Goal: Information Seeking & Learning: Compare options

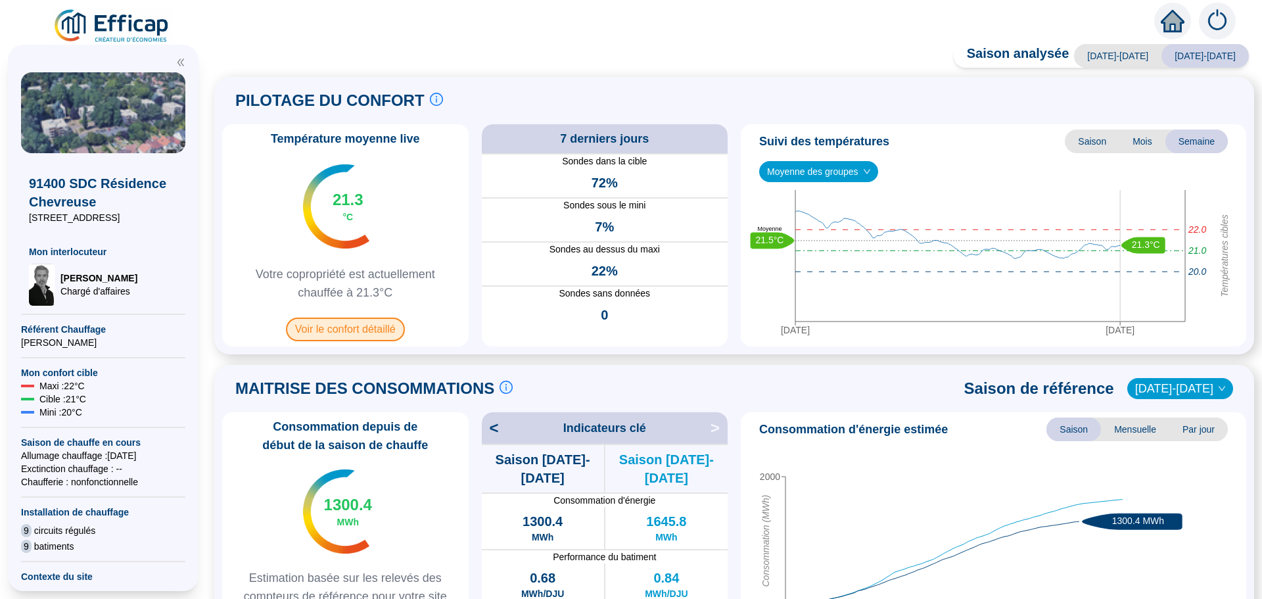
click at [371, 333] on span "Voir le confort détaillé" at bounding box center [345, 330] width 119 height 24
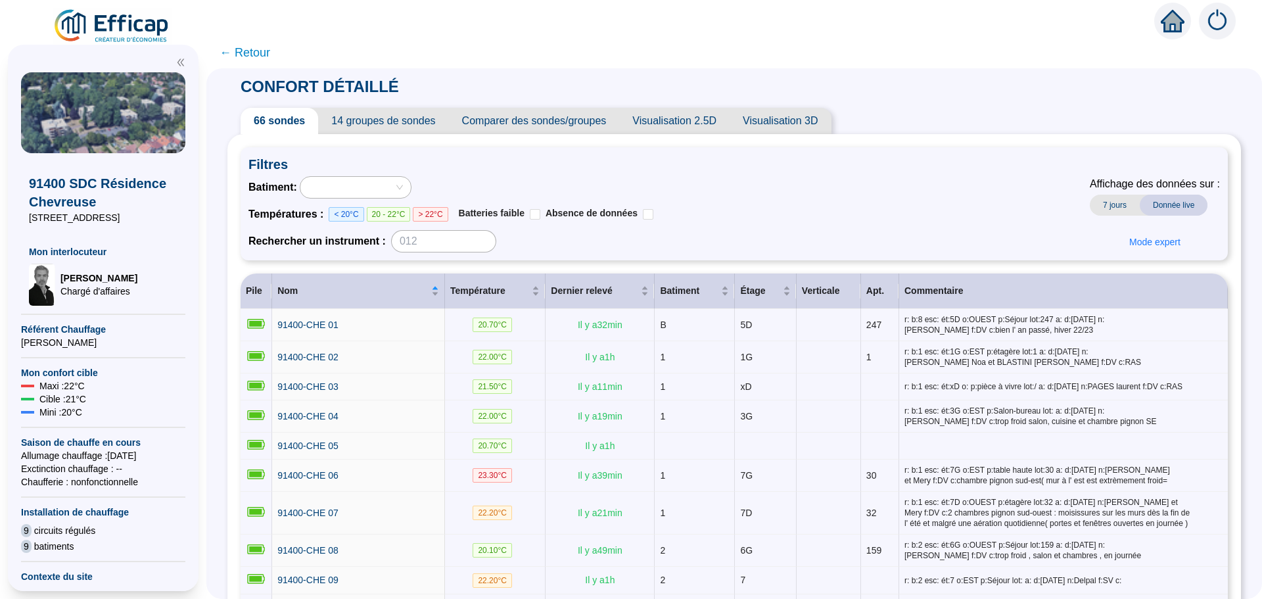
click at [543, 124] on span "Comparer des sondes/groupes" at bounding box center [534, 121] width 171 height 26
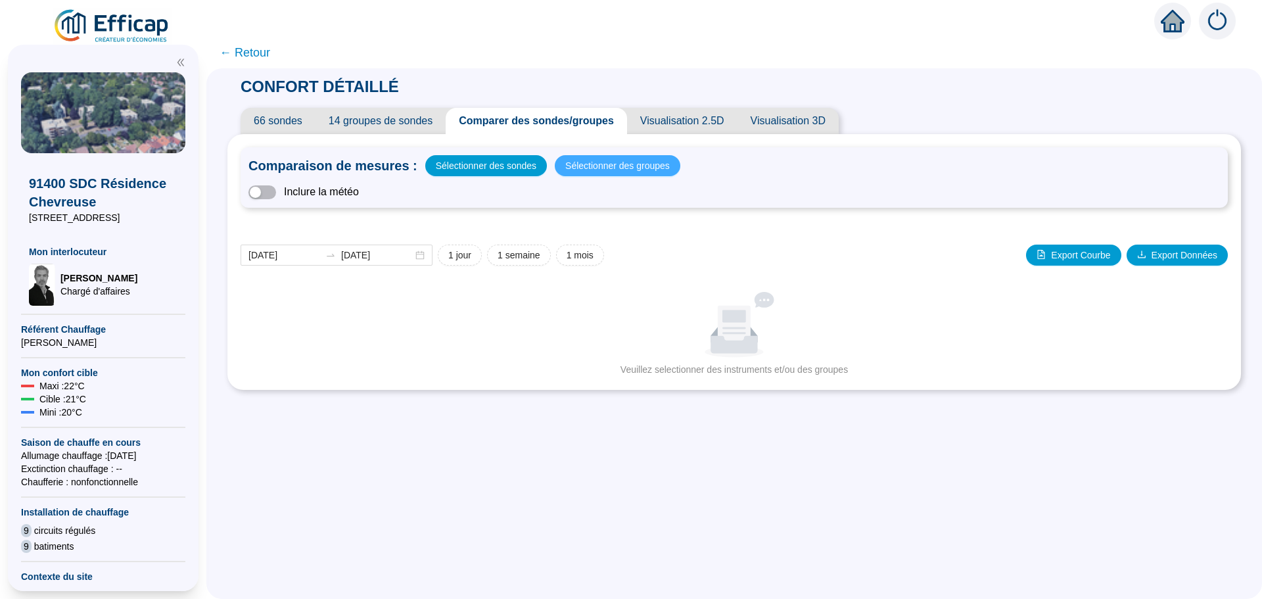
click at [609, 170] on span "Sélectionner des groupes" at bounding box center [617, 165] width 105 height 18
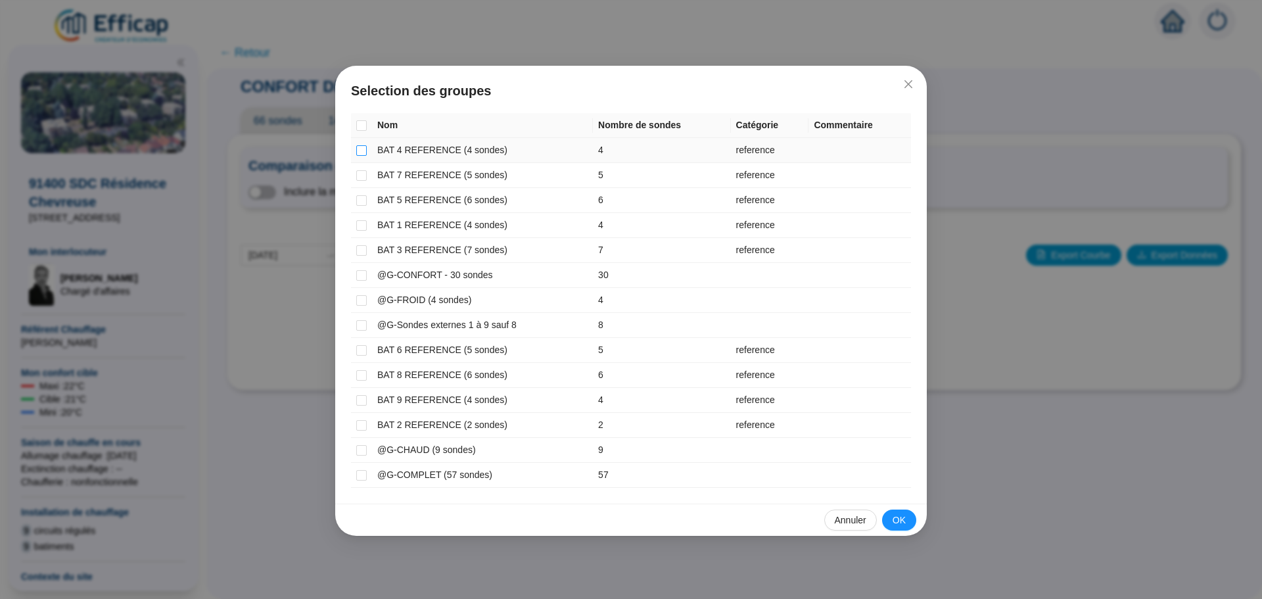
click at [362, 150] on input "checkbox" at bounding box center [361, 150] width 11 height 11
checkbox input "true"
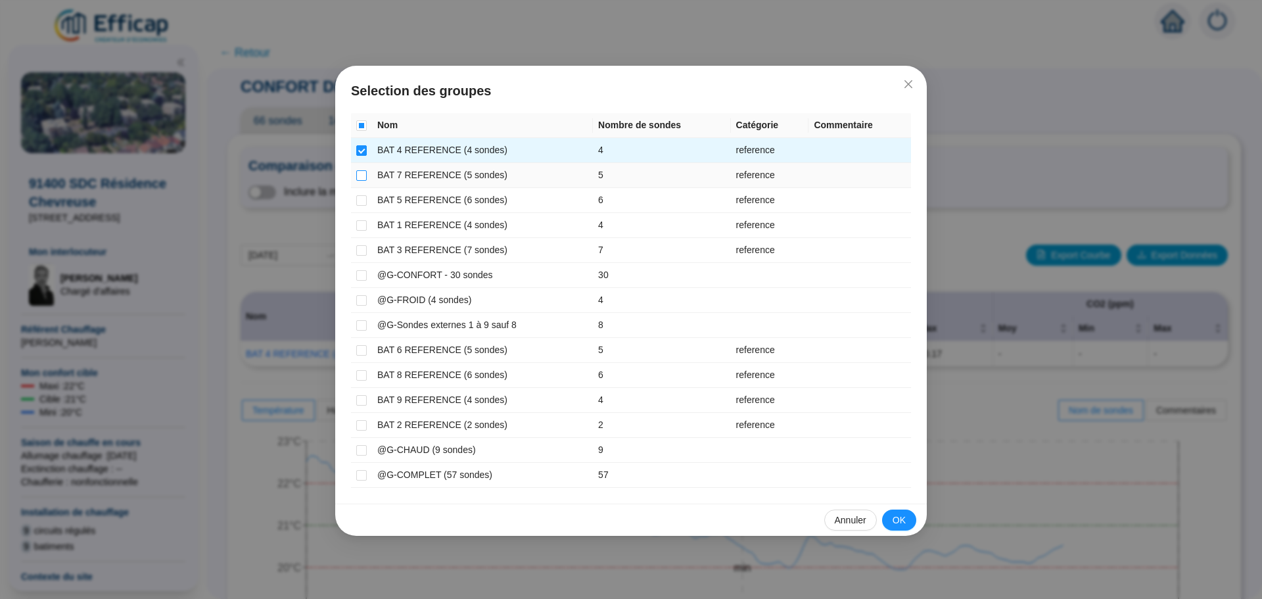
click at [365, 171] on input "checkbox" at bounding box center [361, 175] width 11 height 11
checkbox input "true"
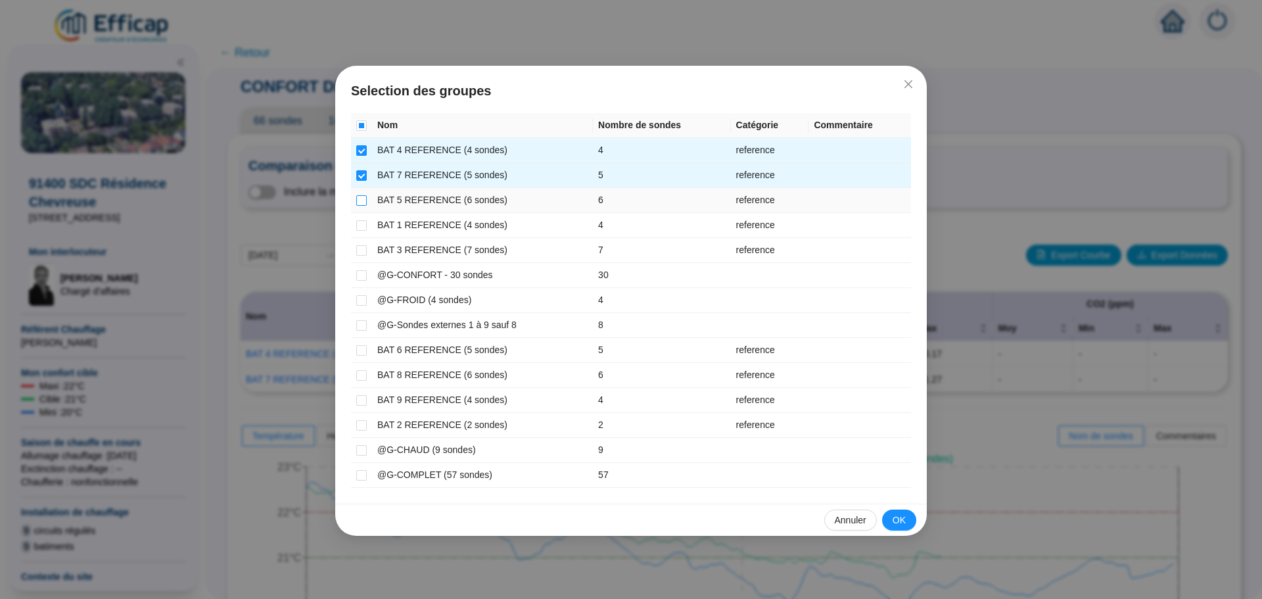
click at [360, 204] on input "checkbox" at bounding box center [361, 200] width 11 height 11
checkbox input "true"
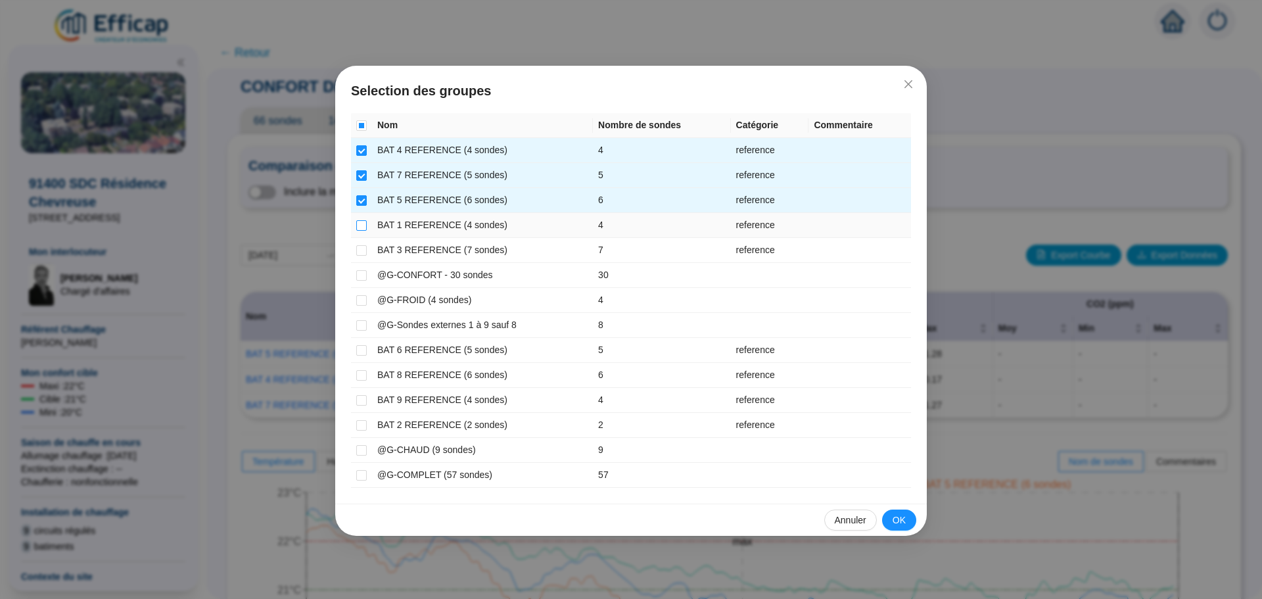
click at [360, 227] on input "checkbox" at bounding box center [361, 225] width 11 height 11
checkbox input "true"
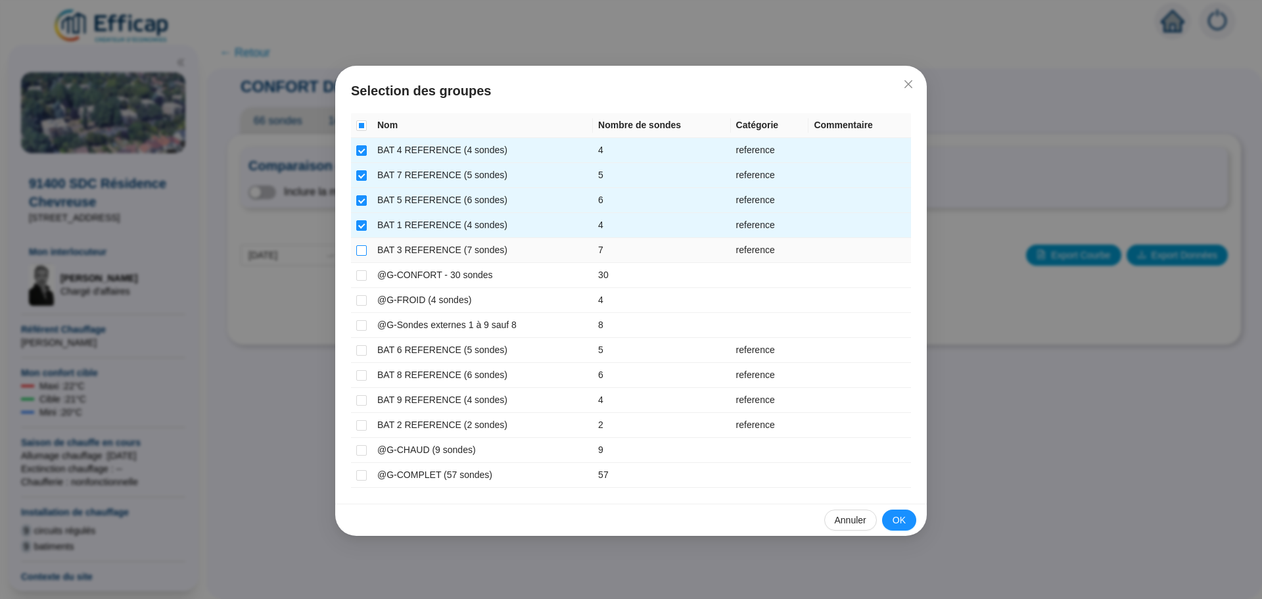
click at [364, 252] on input "checkbox" at bounding box center [361, 250] width 11 height 11
checkbox input "true"
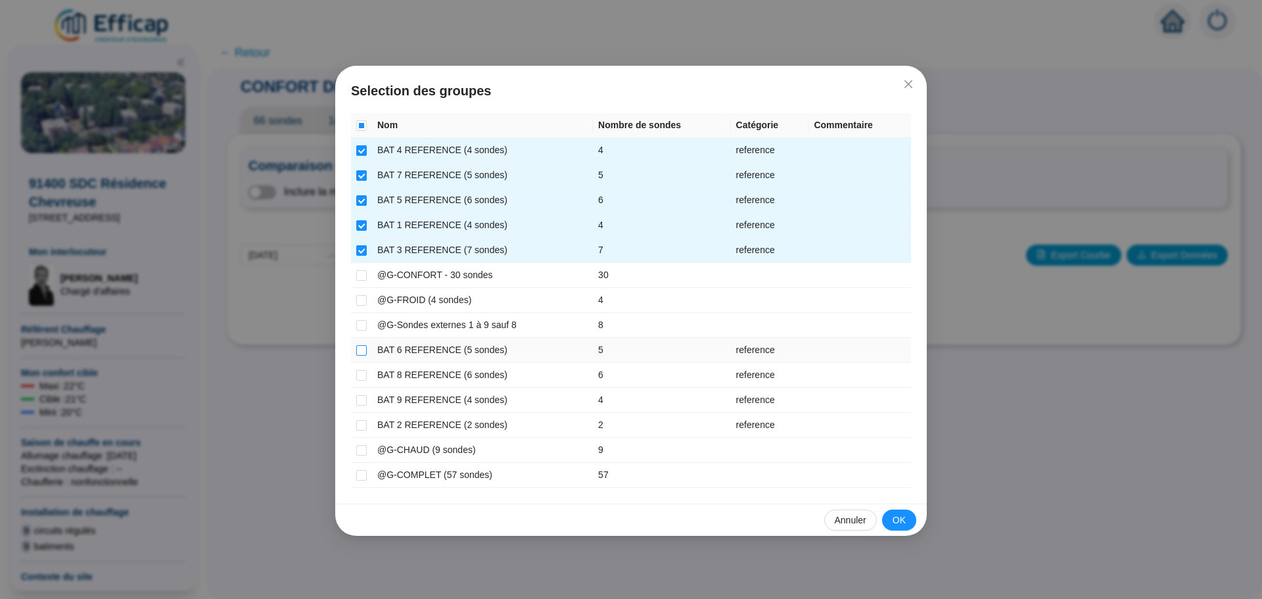
click at [360, 350] on input "checkbox" at bounding box center [361, 350] width 11 height 11
checkbox input "true"
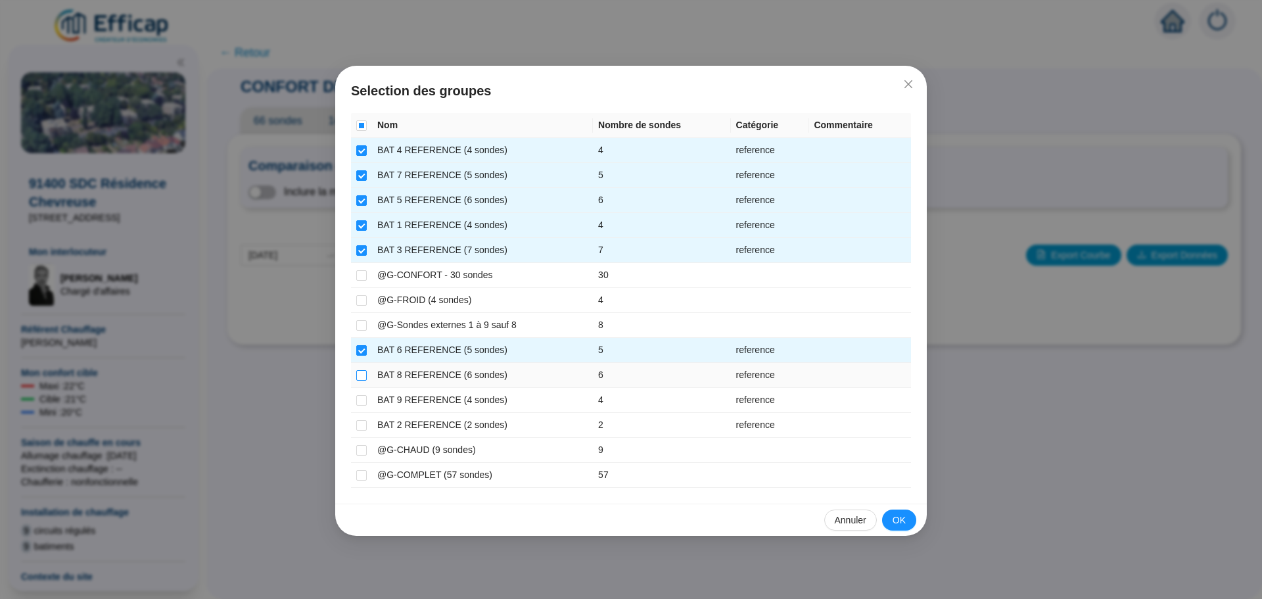
click at [360, 375] on input "checkbox" at bounding box center [361, 375] width 11 height 11
checkbox input "true"
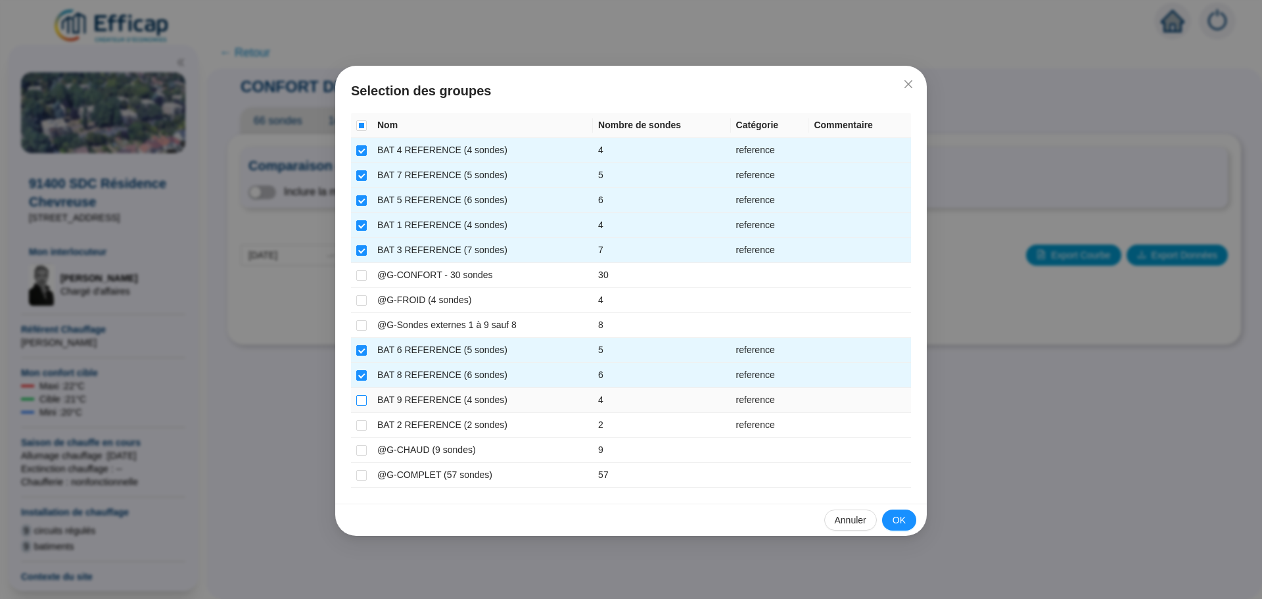
click at [358, 396] on input "checkbox" at bounding box center [361, 400] width 11 height 11
checkbox input "true"
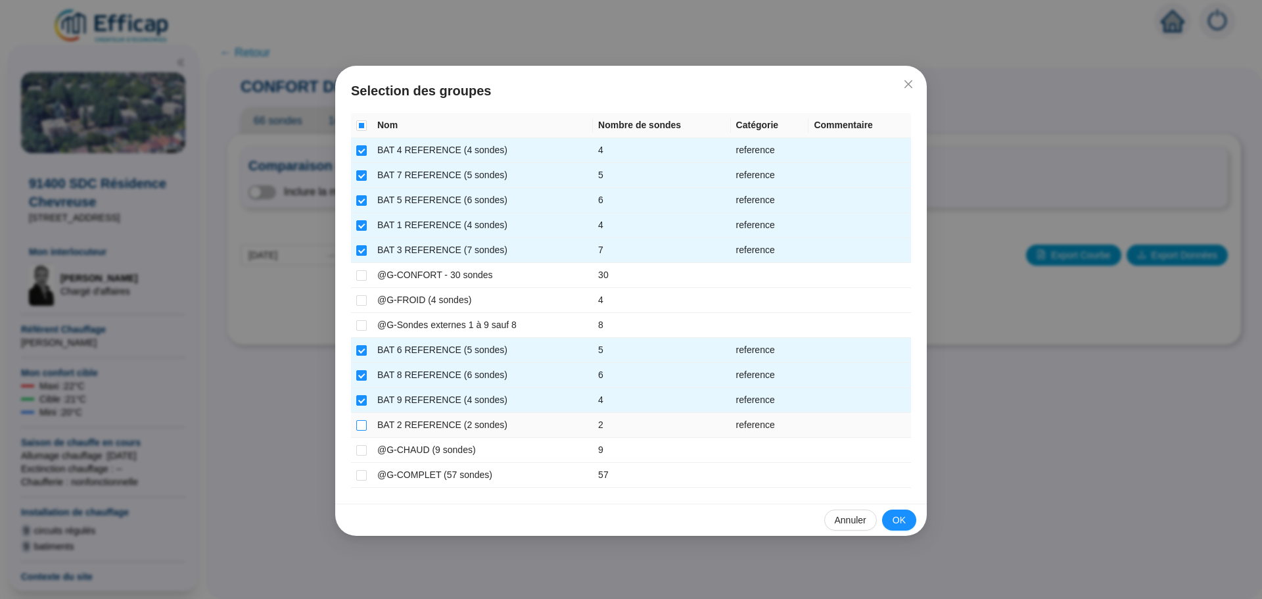
click at [358, 420] on input "checkbox" at bounding box center [361, 425] width 11 height 11
checkbox input "true"
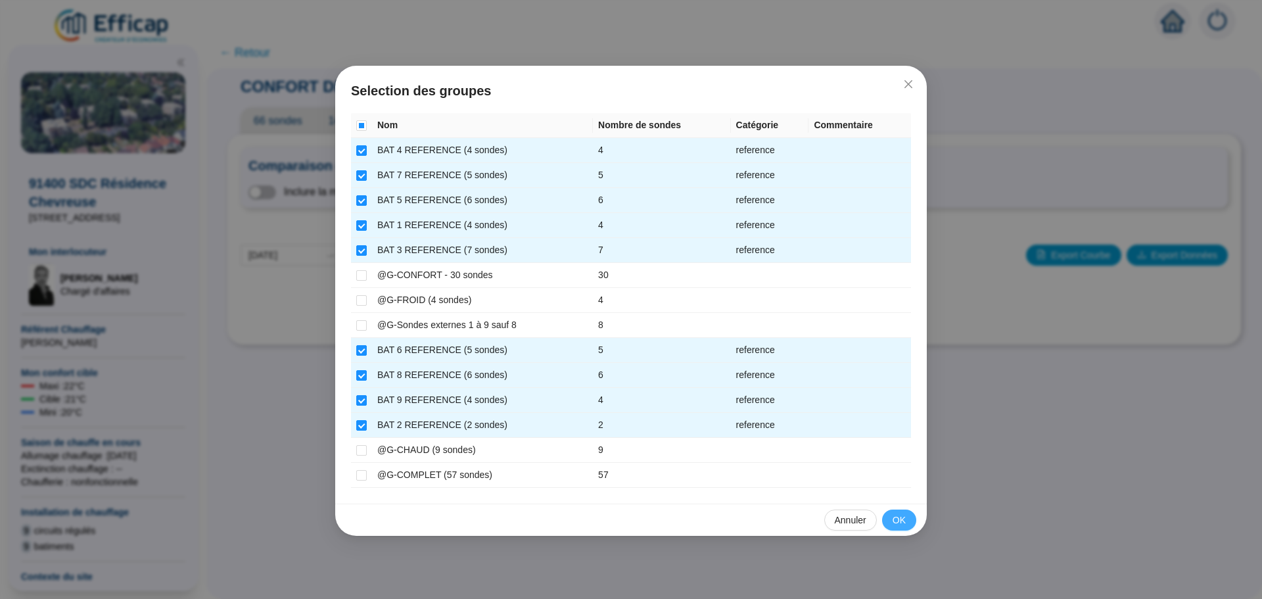
click at [900, 512] on button "OK" at bounding box center [899, 520] width 34 height 21
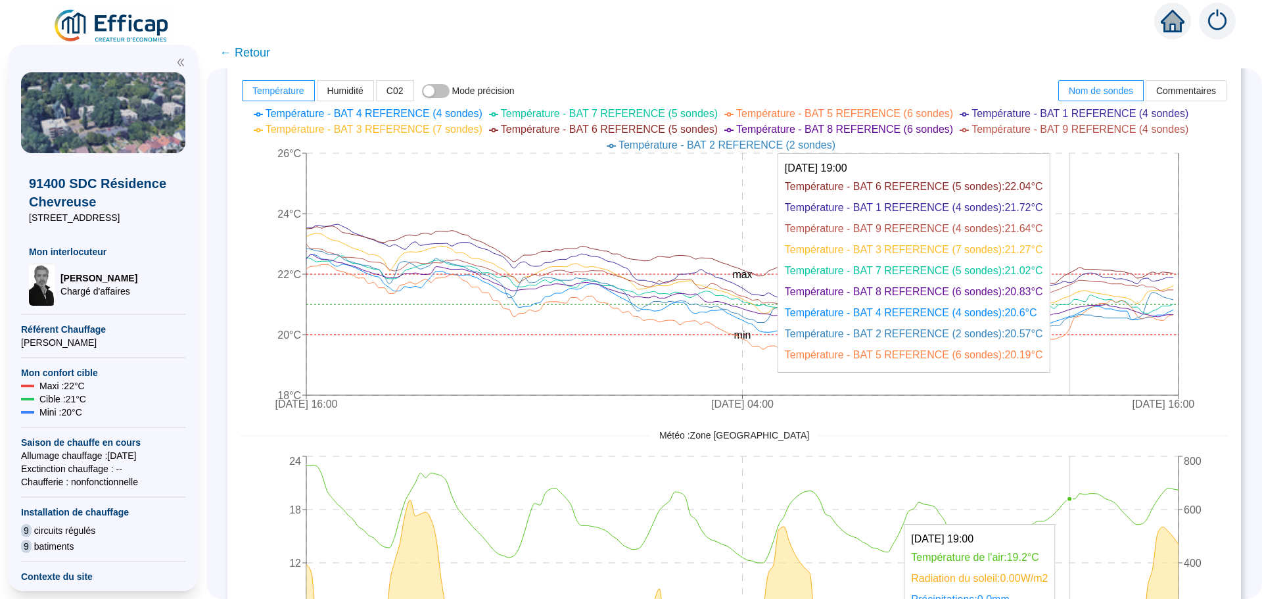
scroll to position [526, 0]
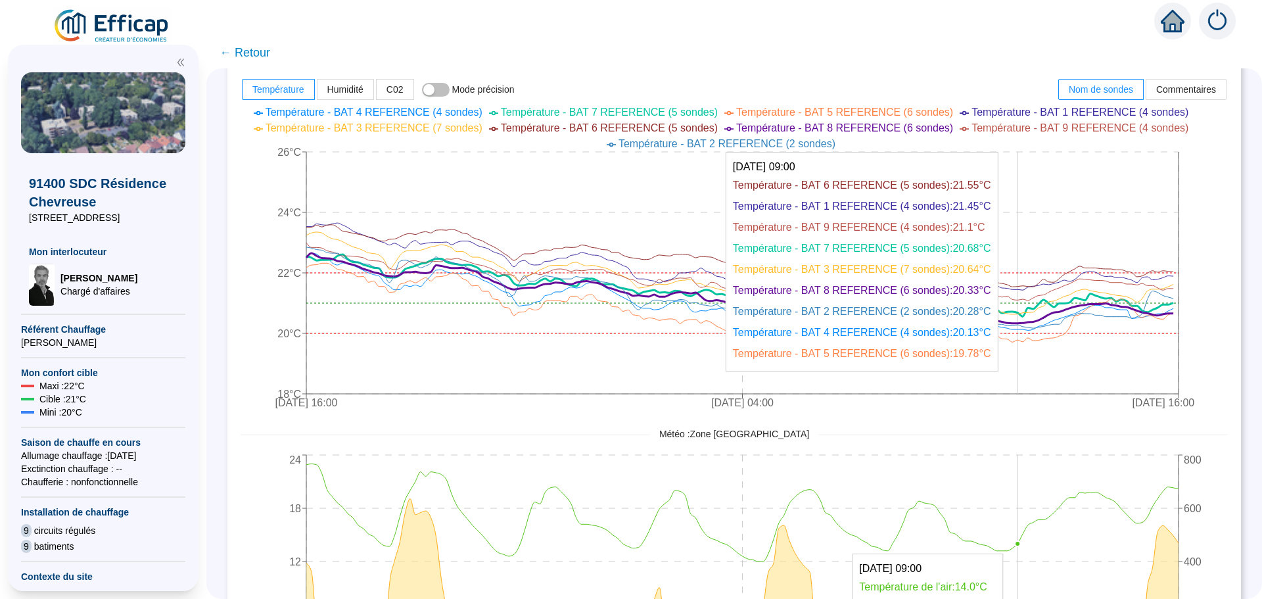
click at [1027, 197] on icon "[DATE] 16:00 [DATE] 04:00 [DATE] 16:00 18°C 20°C 22°C 24°C 26°C min max" at bounding box center [725, 259] width 968 height 316
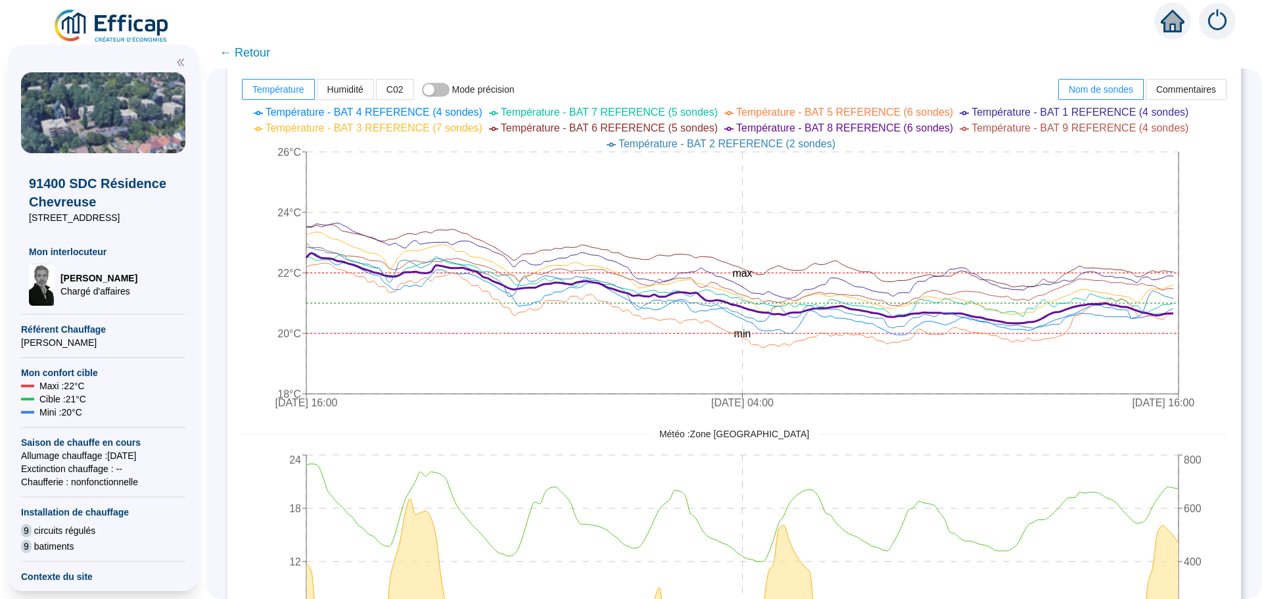
click at [270, 59] on span "← Retour" at bounding box center [245, 52] width 51 height 18
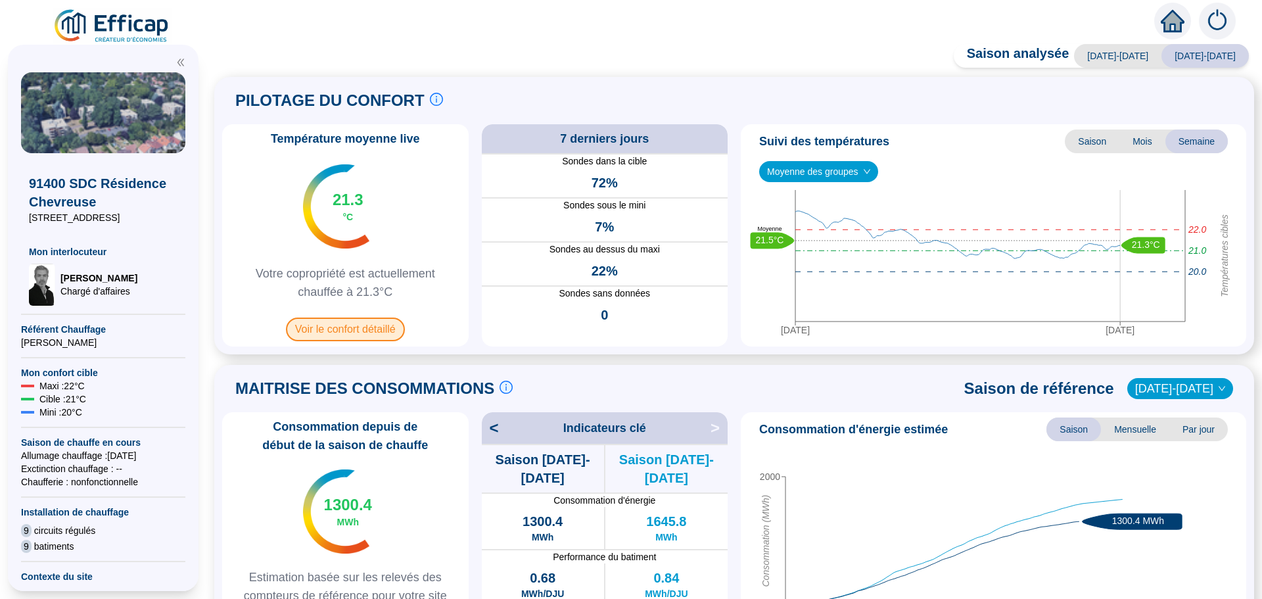
click at [359, 333] on span "Voir le confort détaillé" at bounding box center [345, 330] width 119 height 24
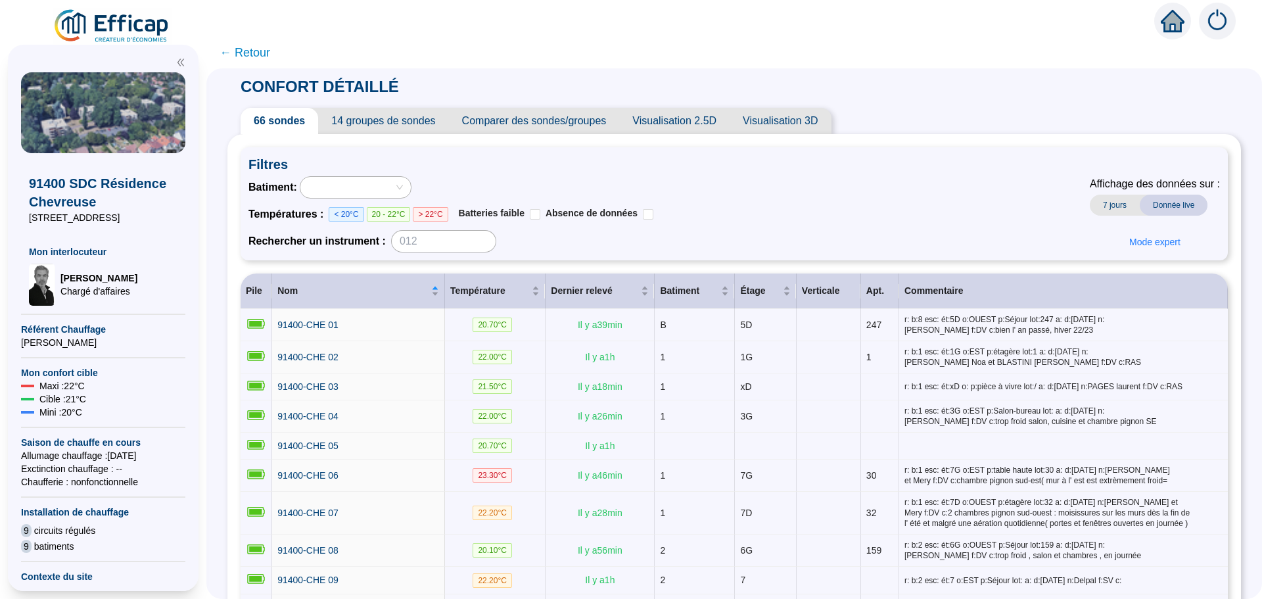
click at [561, 126] on span "Comparer des sondes/groupes" at bounding box center [534, 121] width 171 height 26
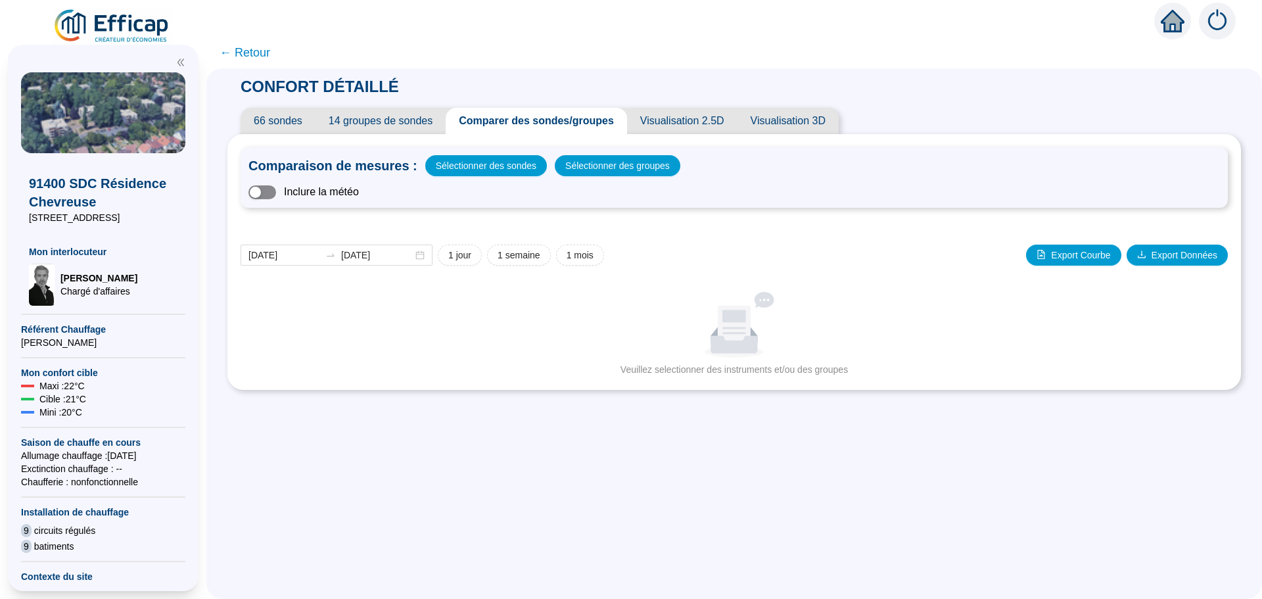
click at [276, 192] on span "button" at bounding box center [263, 192] width 28 height 14
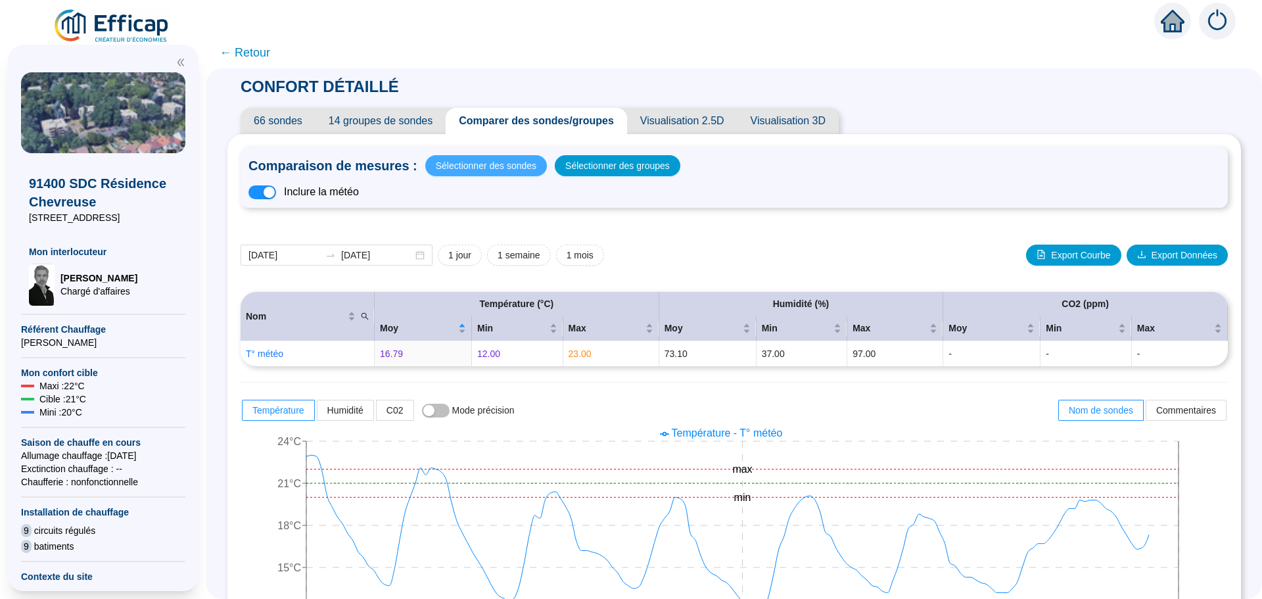
click at [489, 166] on span "Sélectionner des sondes" at bounding box center [486, 165] width 101 height 18
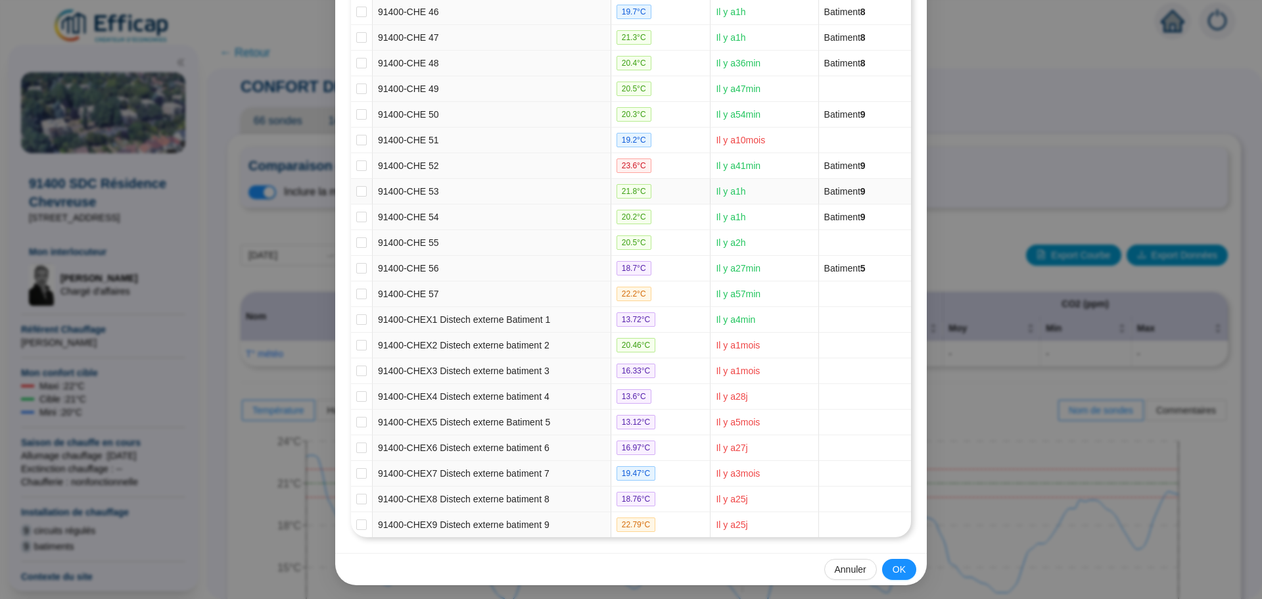
scroll to position [1346, 0]
drag, startPoint x: 356, startPoint y: 313, endPoint x: 371, endPoint y: 331, distance: 23.4
click at [358, 314] on input "checkbox" at bounding box center [361, 317] width 11 height 11
checkbox input "true"
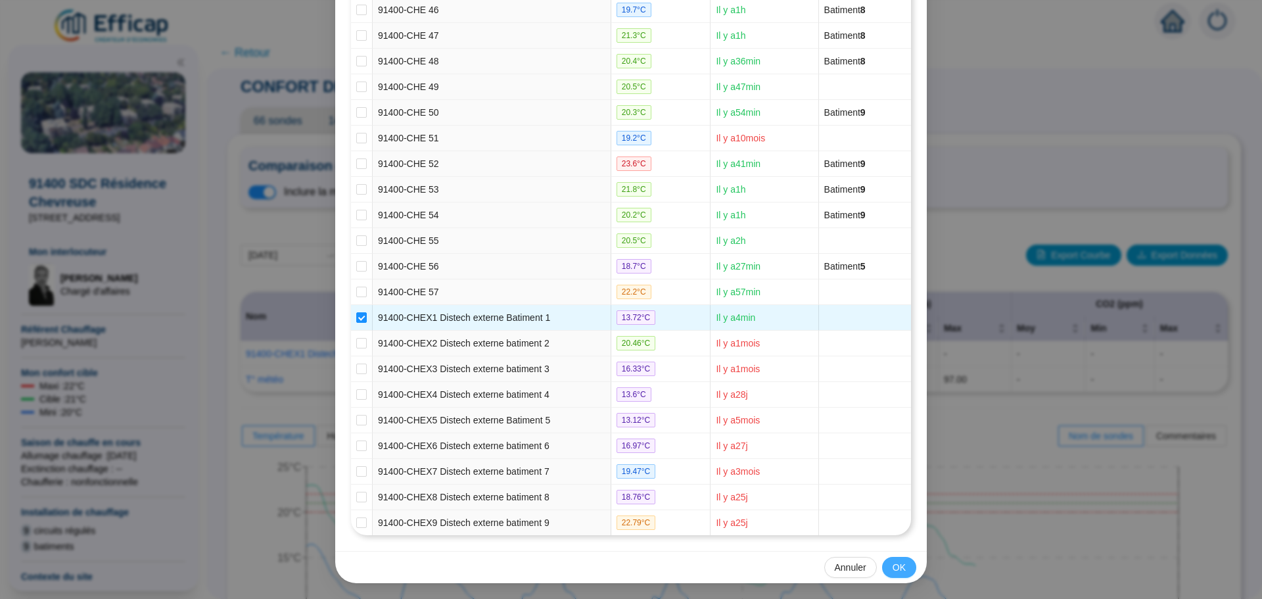
click at [893, 569] on span "OK" at bounding box center [899, 568] width 13 height 14
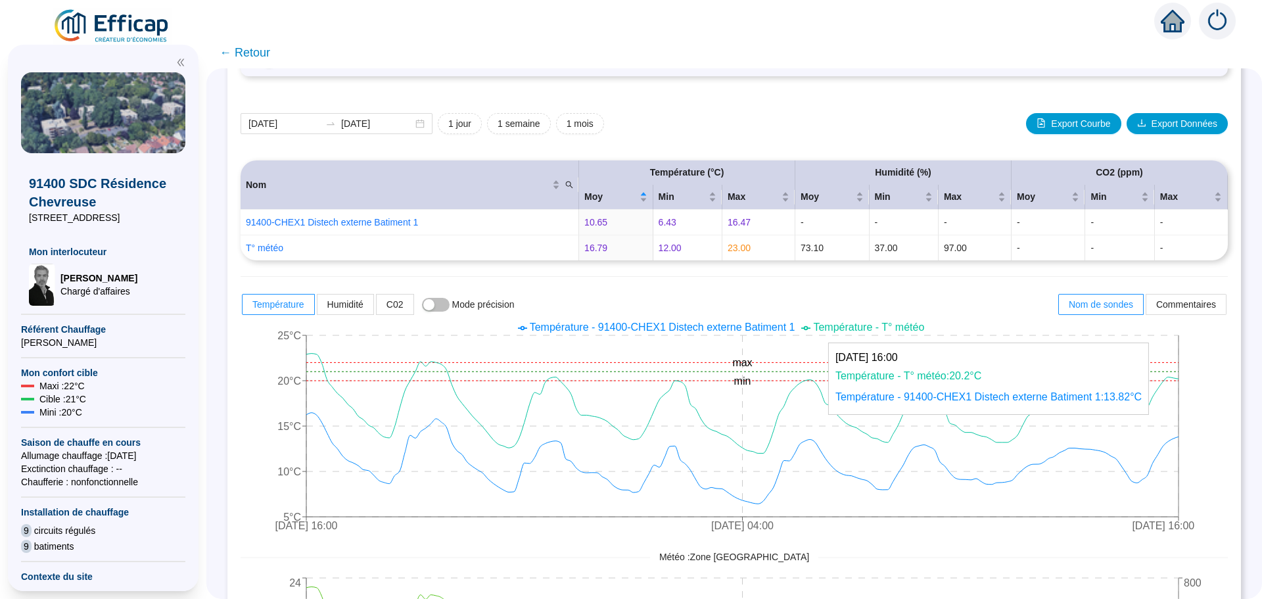
scroll to position [329, 0]
